Goal: Navigation & Orientation: Understand site structure

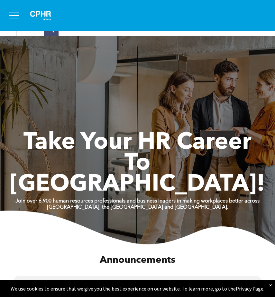
click at [16, 16] on button "menu" at bounding box center [14, 15] width 17 height 17
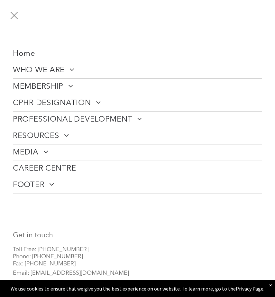
click at [61, 68] on span "WHO WE ARE" at bounding box center [44, 70] width 62 height 10
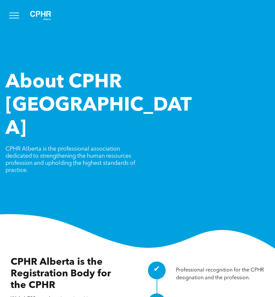
click at [15, 13] on span "menu" at bounding box center [14, 13] width 10 height 1
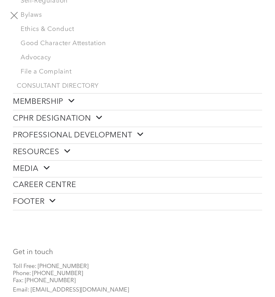
scroll to position [218, 0]
